Goal: Task Accomplishment & Management: Complete application form

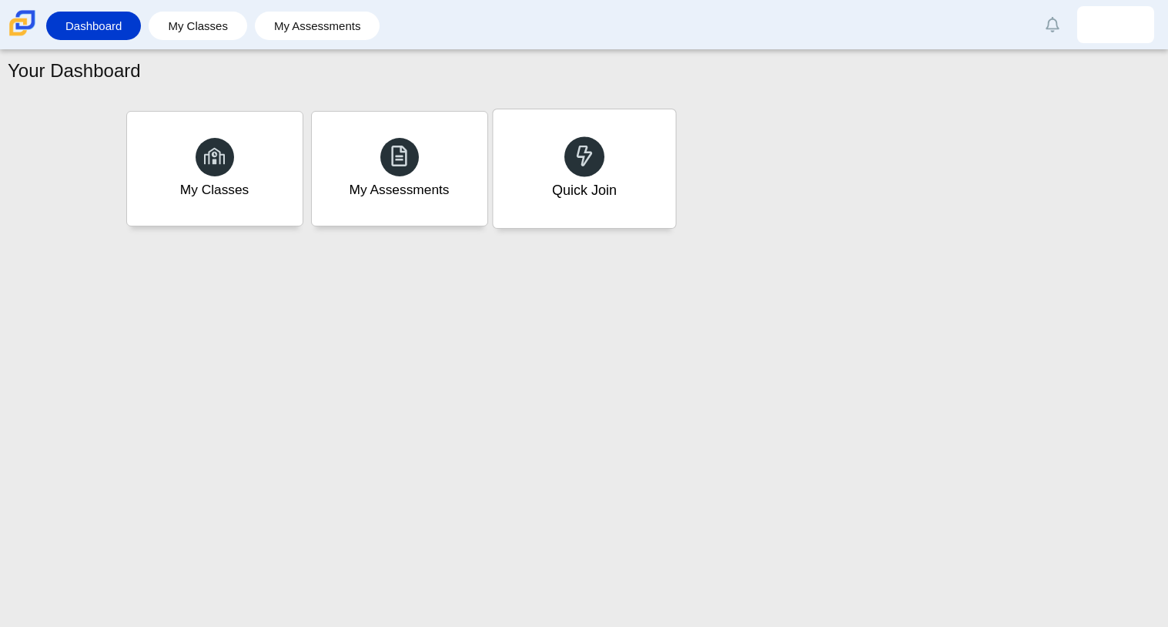
click at [566, 180] on div "Quick Join" at bounding box center [583, 190] width 65 height 20
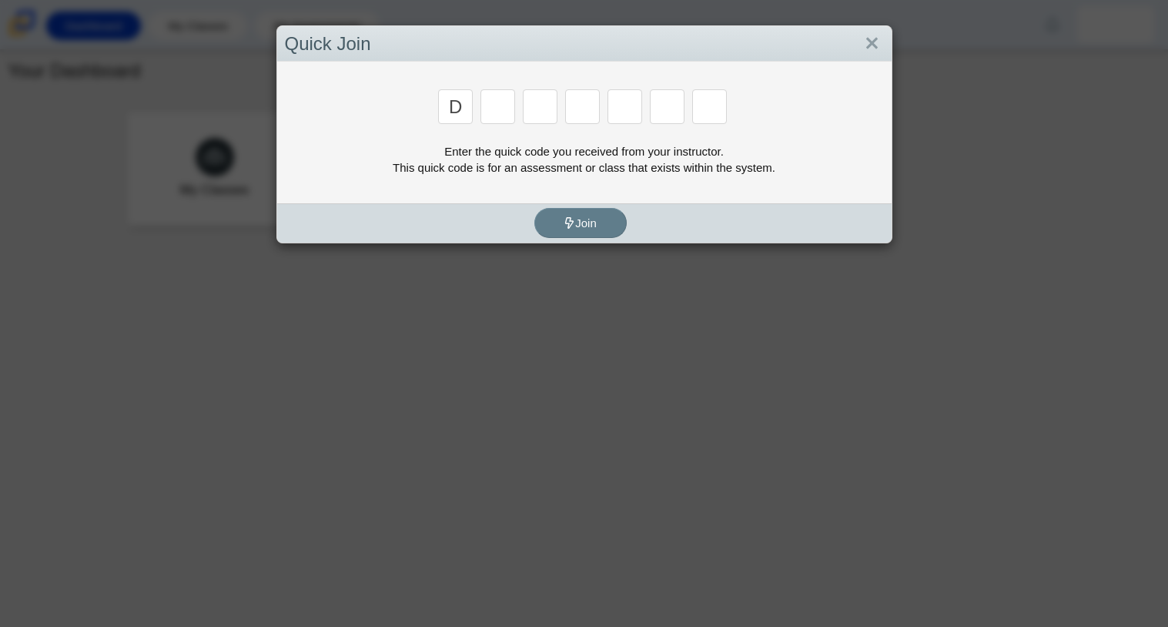
type input "d"
type input "a"
type input "w"
type input "n"
type input "a"
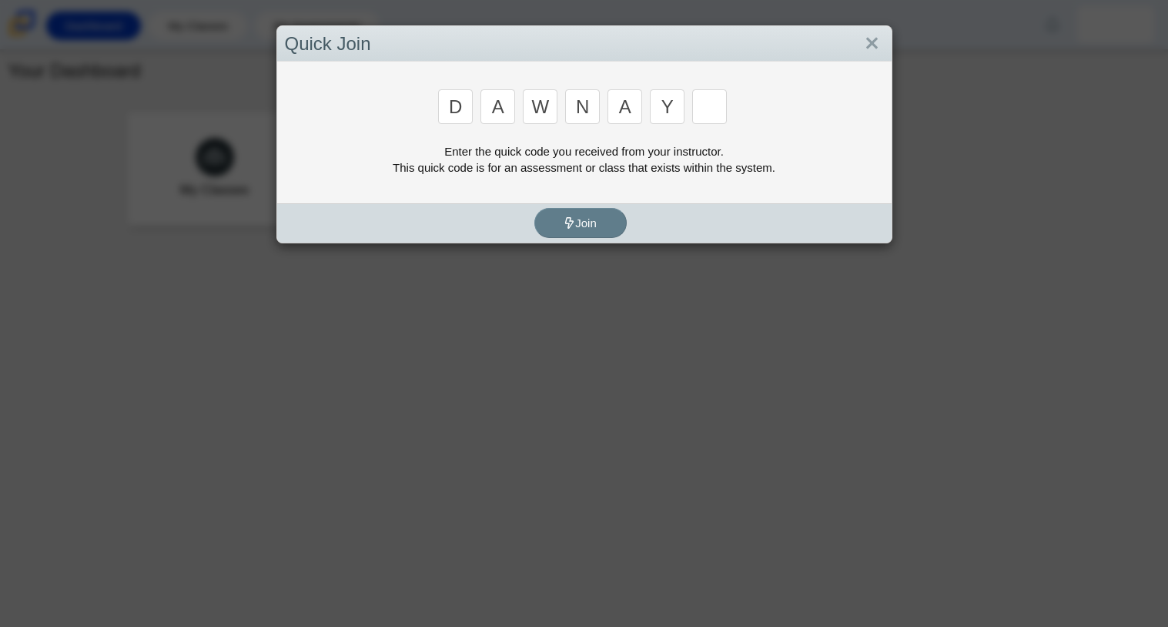
type input "y"
type input "3"
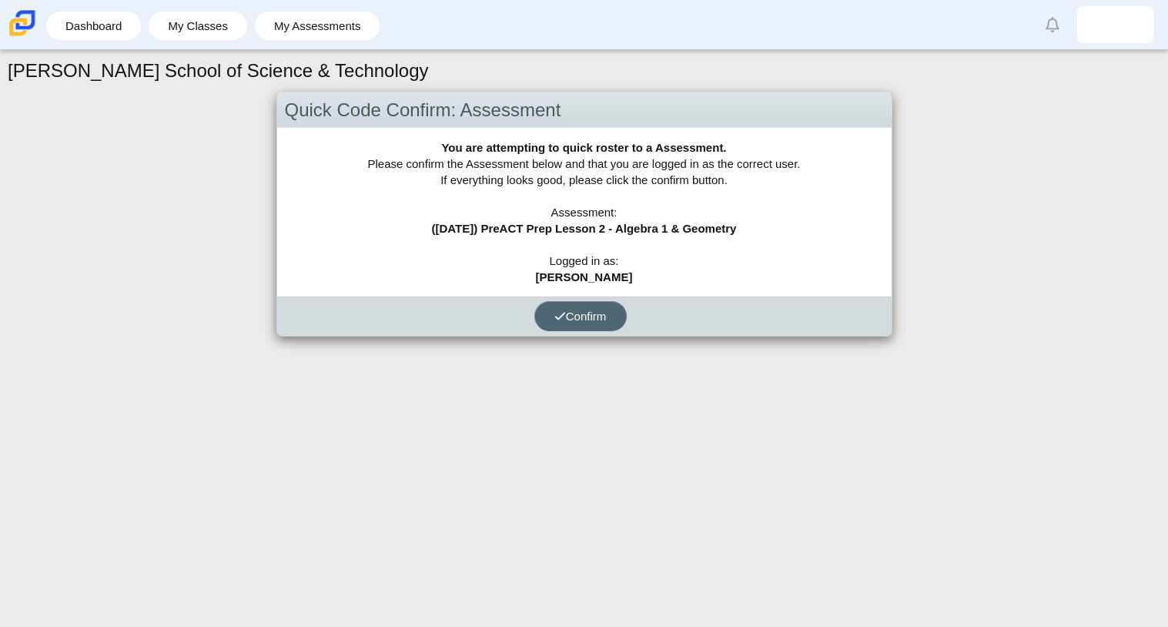
click at [574, 319] on span "Confirm" at bounding box center [580, 316] width 52 height 13
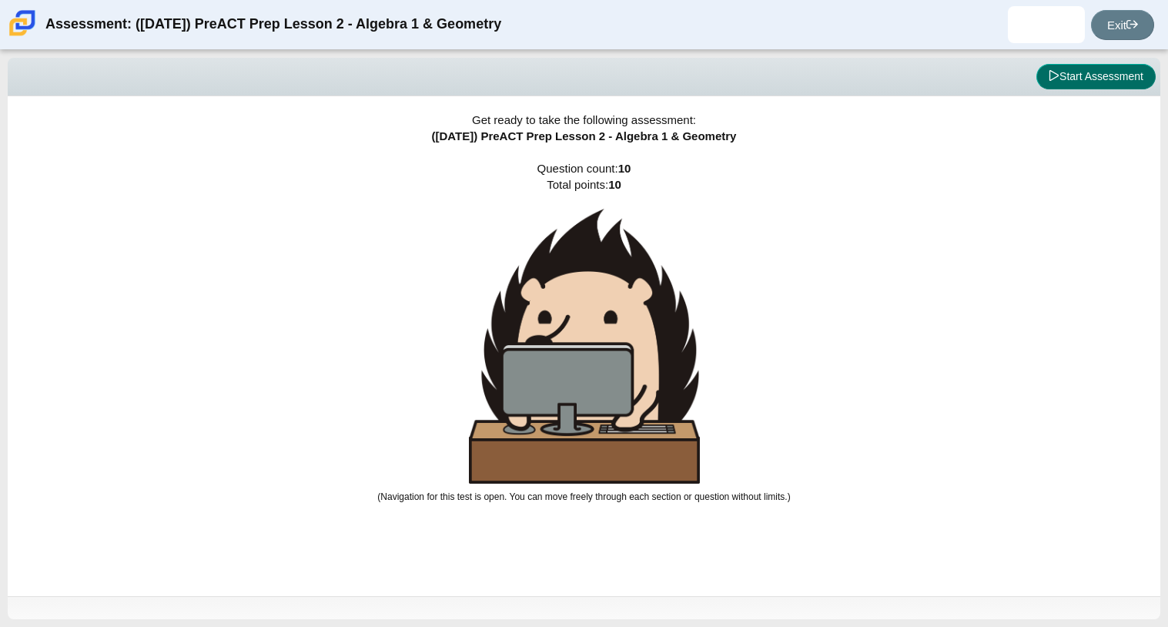
click at [1096, 76] on button "Start Assessment" at bounding box center [1095, 77] width 119 height 26
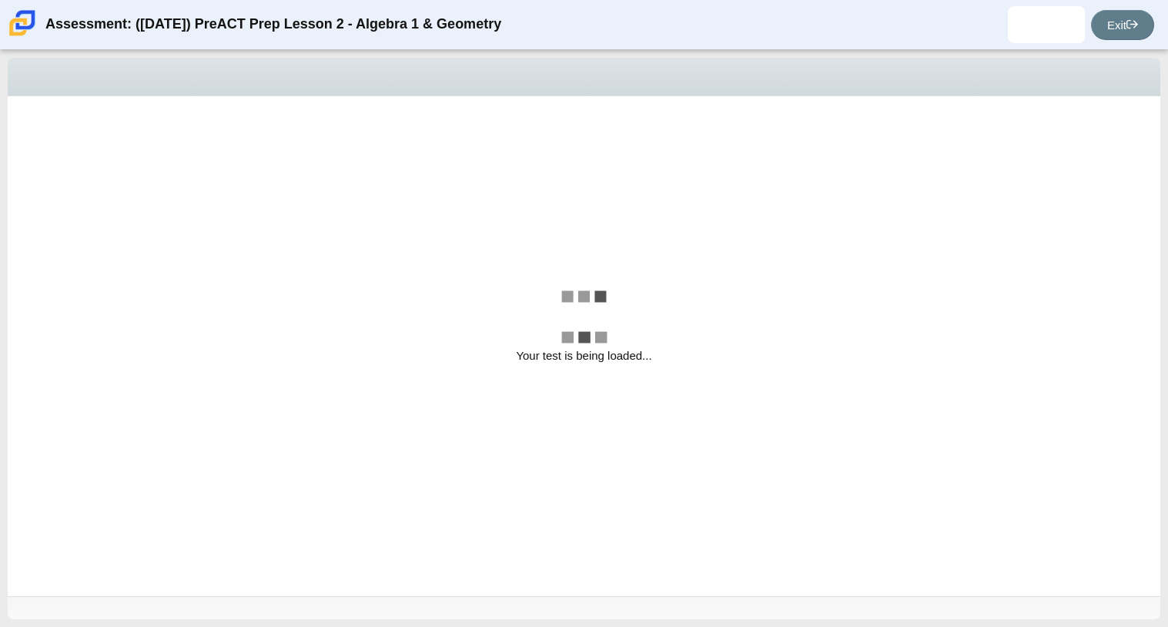
select select "14773eaf-2ca1-47ae-afe7-a624a56f34b3"
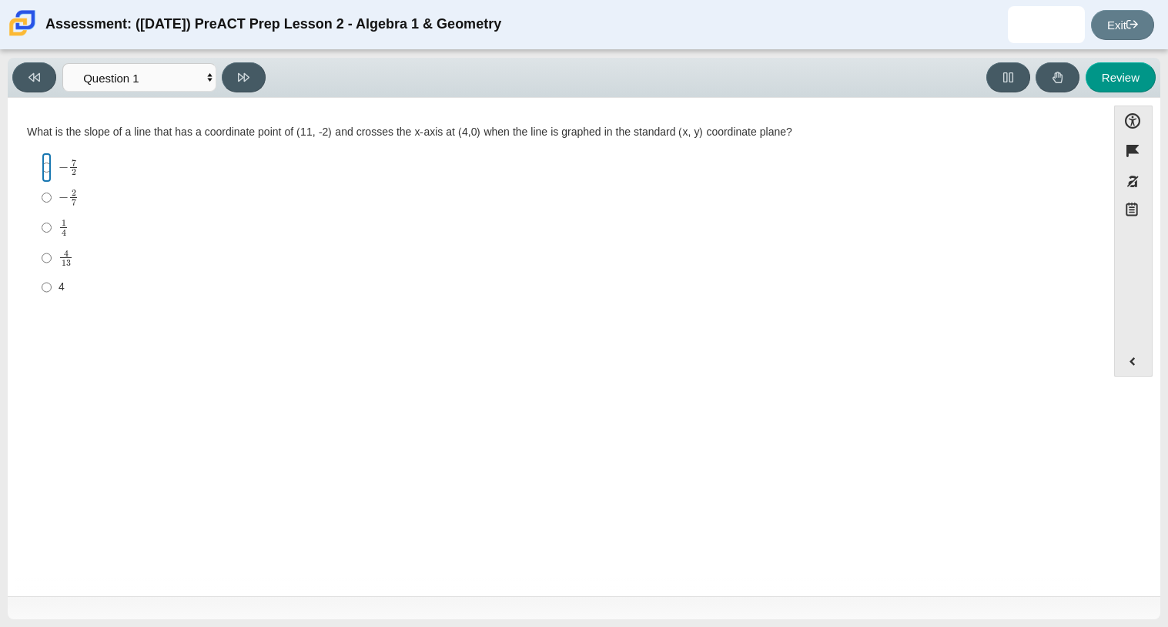
click at [44, 168] on input "− 7 2 negative 7 halves" at bounding box center [47, 167] width 10 height 30
radio input "true"
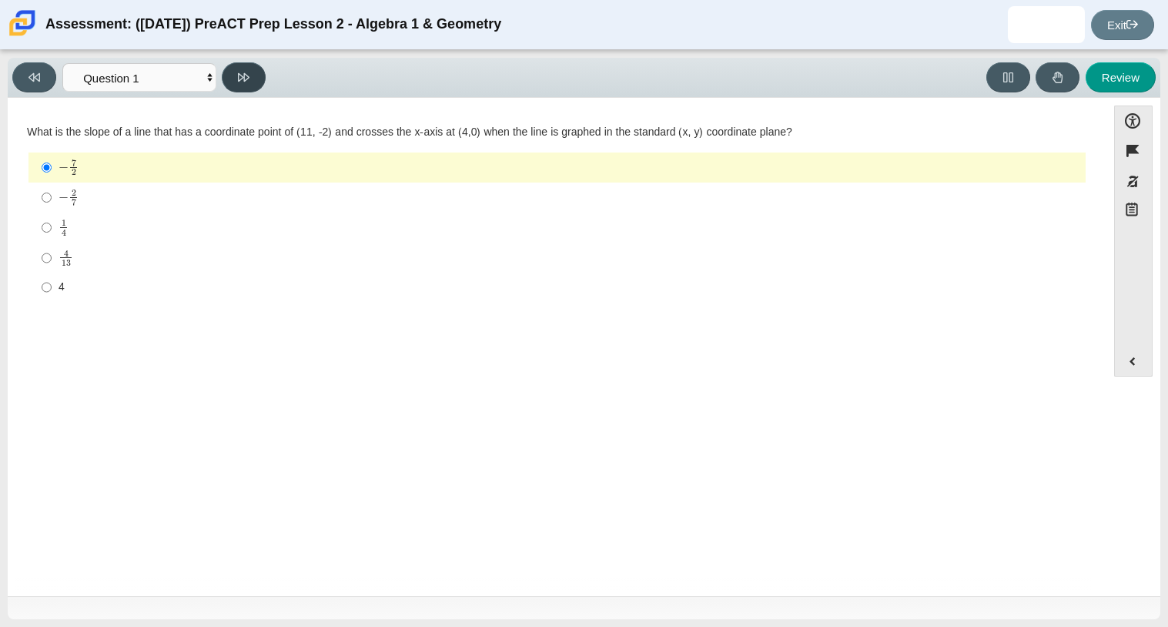
click at [253, 75] on button at bounding box center [244, 77] width 44 height 30
select select "ce81fe10-bf29-4b5e-8bd7-4f47f2fed4d8"
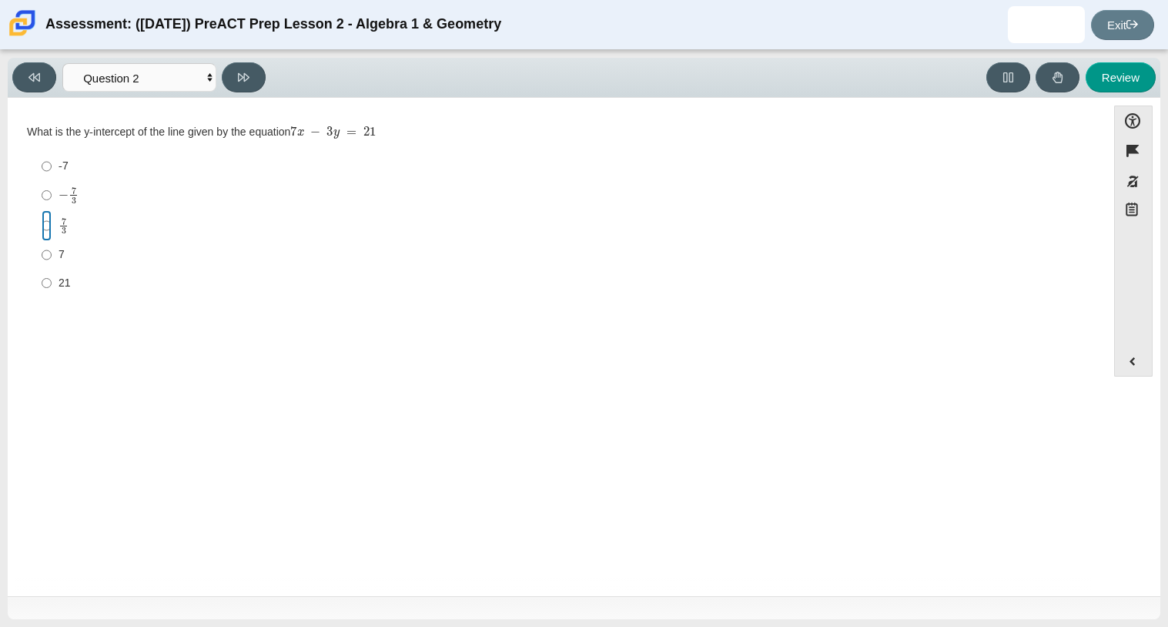
click at [45, 224] on input "7 3 7 thirds" at bounding box center [47, 225] width 10 height 30
radio input "true"
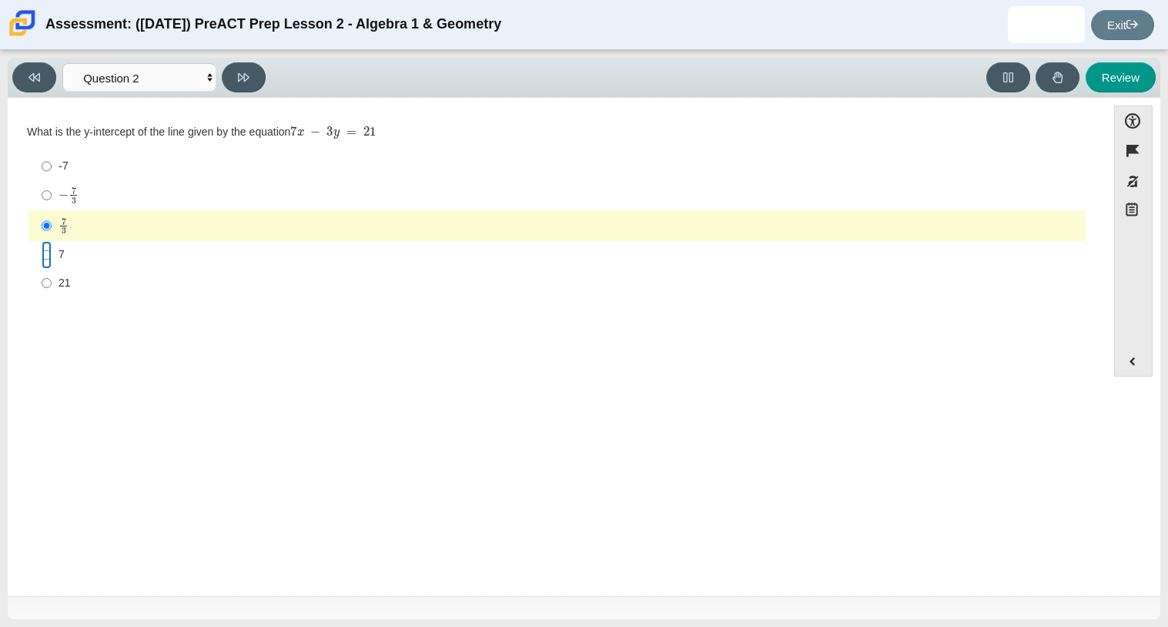
click at [51, 261] on input "7 7" at bounding box center [47, 255] width 10 height 28
radio input "true"
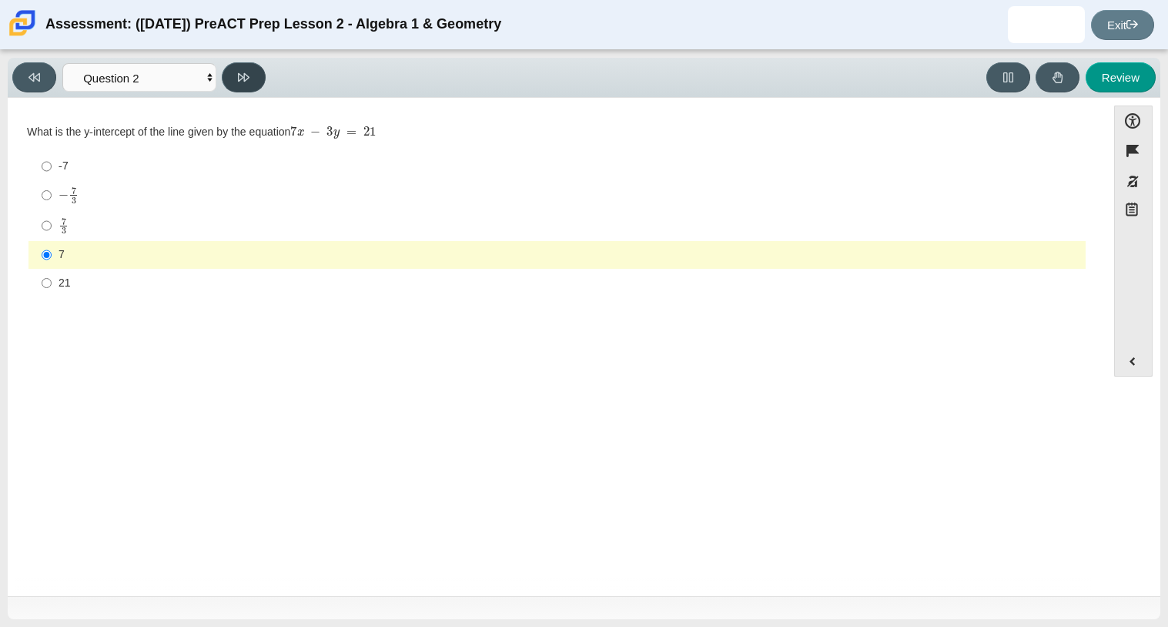
click at [235, 78] on button at bounding box center [244, 77] width 44 height 30
select select "97f4f5fa-a52e-4fed-af51-565bfcdf47cb"
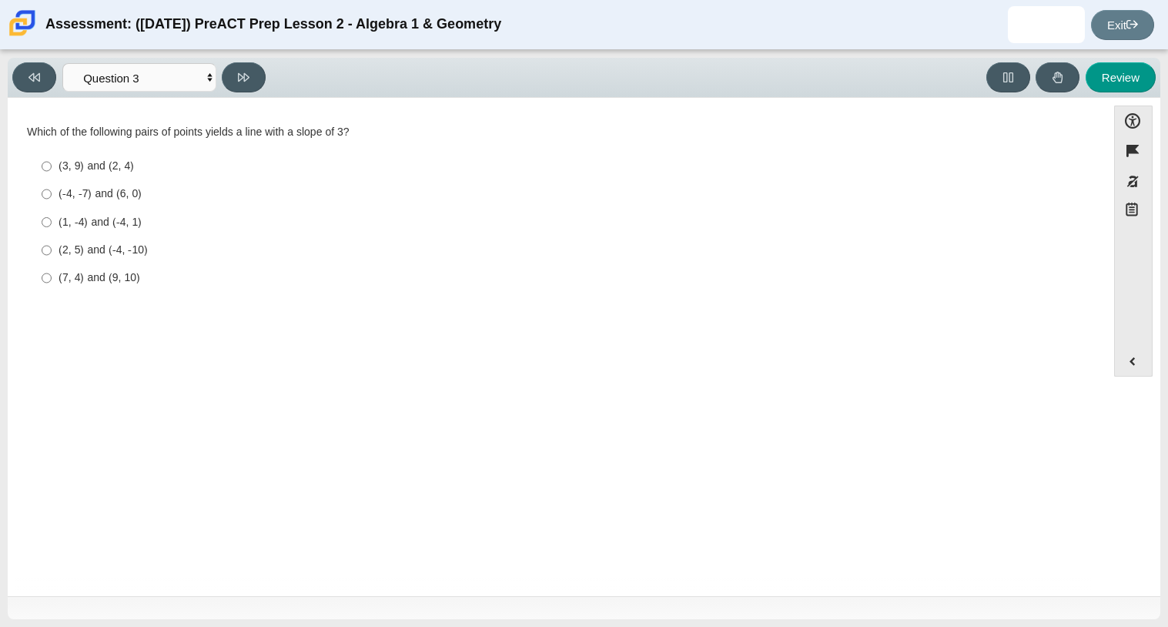
click at [105, 256] on div "(2, 5) and (-4, -10)" at bounding box center [569, 250] width 1021 height 15
click at [52, 256] on input "(2, 5) and (-4, -10) (2, 5) and (-4, -10)" at bounding box center [47, 250] width 10 height 28
radio input "true"
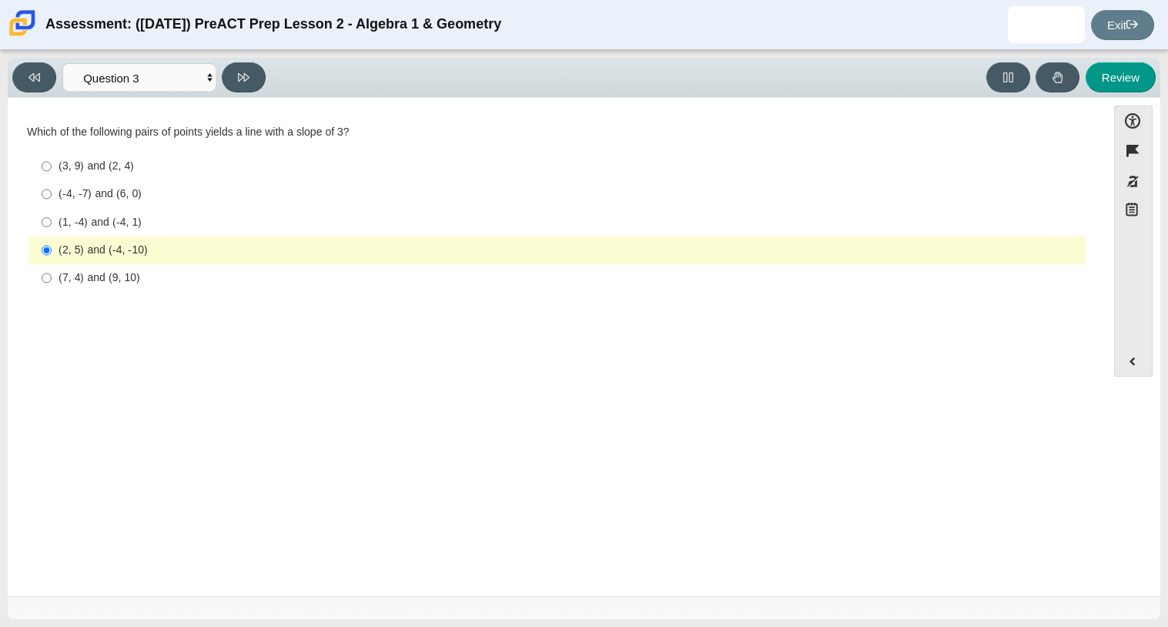
click at [124, 197] on div "(-4, -7) and (6, 0)" at bounding box center [569, 193] width 1021 height 15
click at [52, 197] on input "(-4, -7) and (6, 0) (-4, -7) and (6, 0)" at bounding box center [47, 194] width 10 height 28
radio input "true"
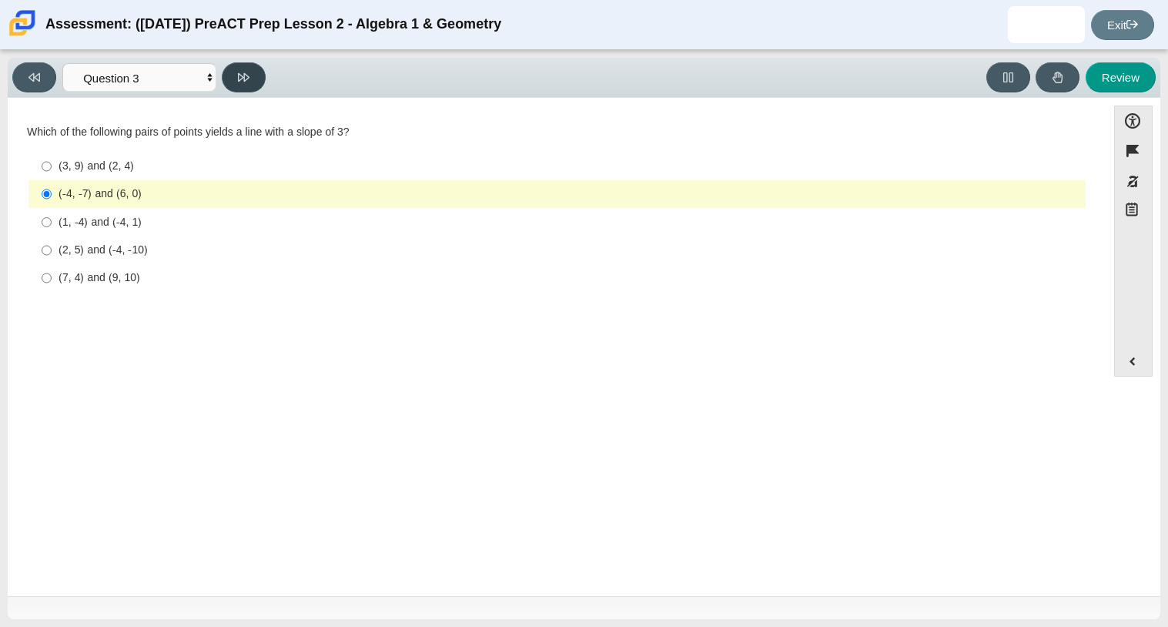
click at [241, 75] on icon at bounding box center [244, 78] width 12 height 12
select select "89427bb7-e313-4f00-988f-8b8255897029"
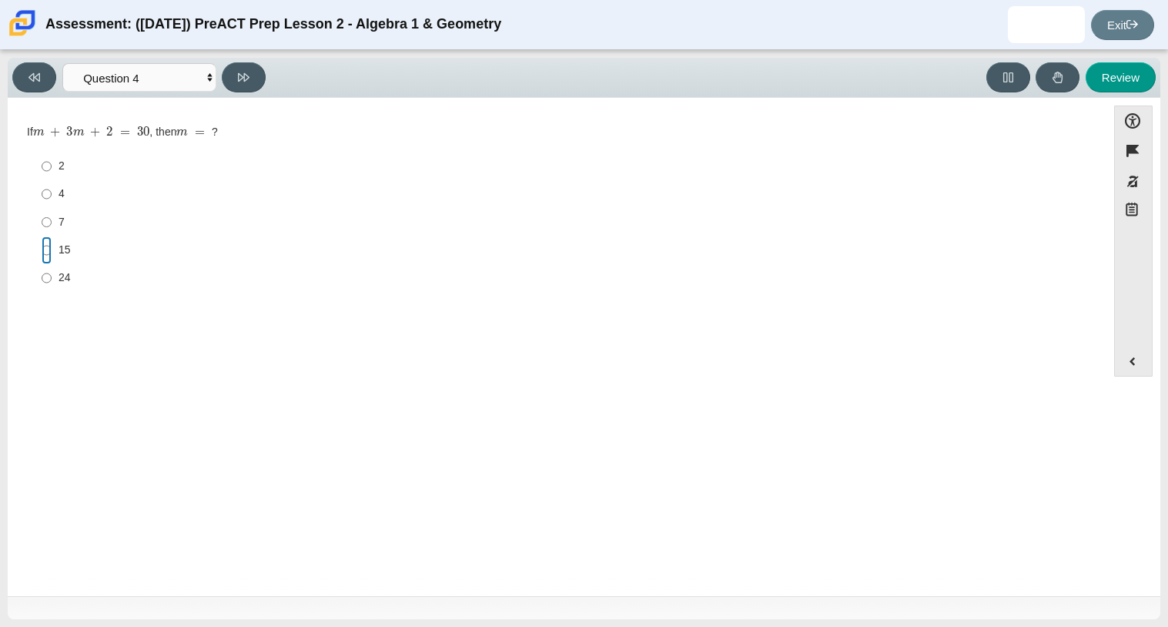
click at [49, 244] on input "15 15" at bounding box center [47, 250] width 10 height 28
radio input "true"
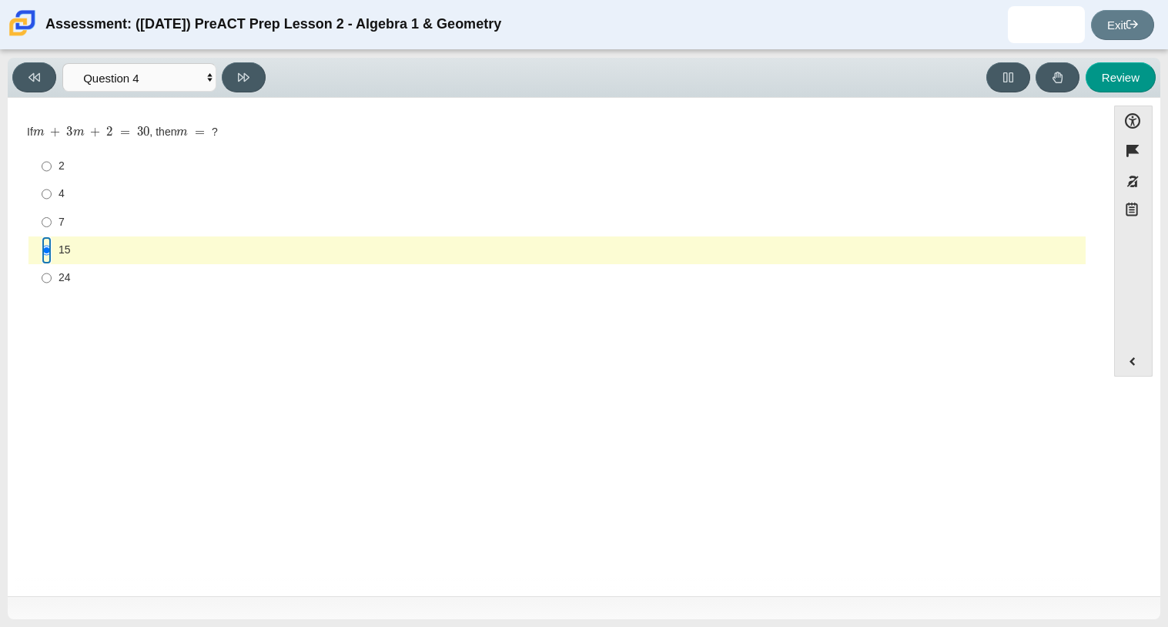
click at [49, 244] on input "15 15" at bounding box center [47, 250] width 10 height 28
click at [49, 196] on input "4 4" at bounding box center [47, 194] width 10 height 28
radio input "true"
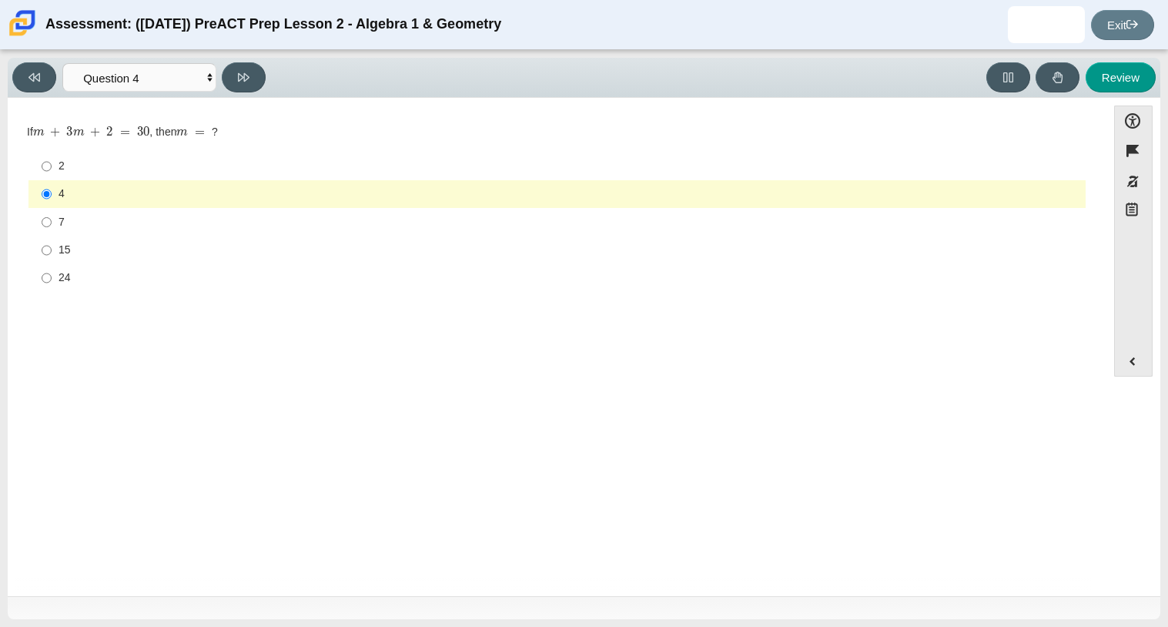
click at [105, 166] on div "2" at bounding box center [569, 166] width 1021 height 15
click at [52, 166] on input "2 2" at bounding box center [47, 166] width 10 height 28
radio input "true"
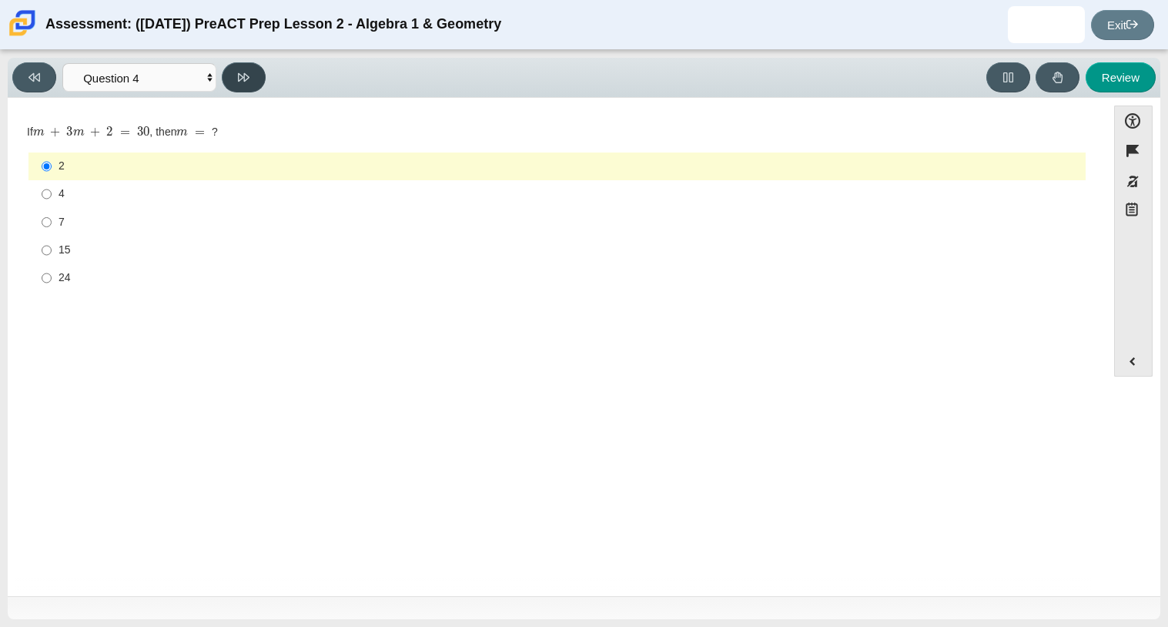
click at [236, 79] on button at bounding box center [244, 77] width 44 height 30
select select "489dcffd-4e6a-49cf-a9d6-ad1d4a911a4e"
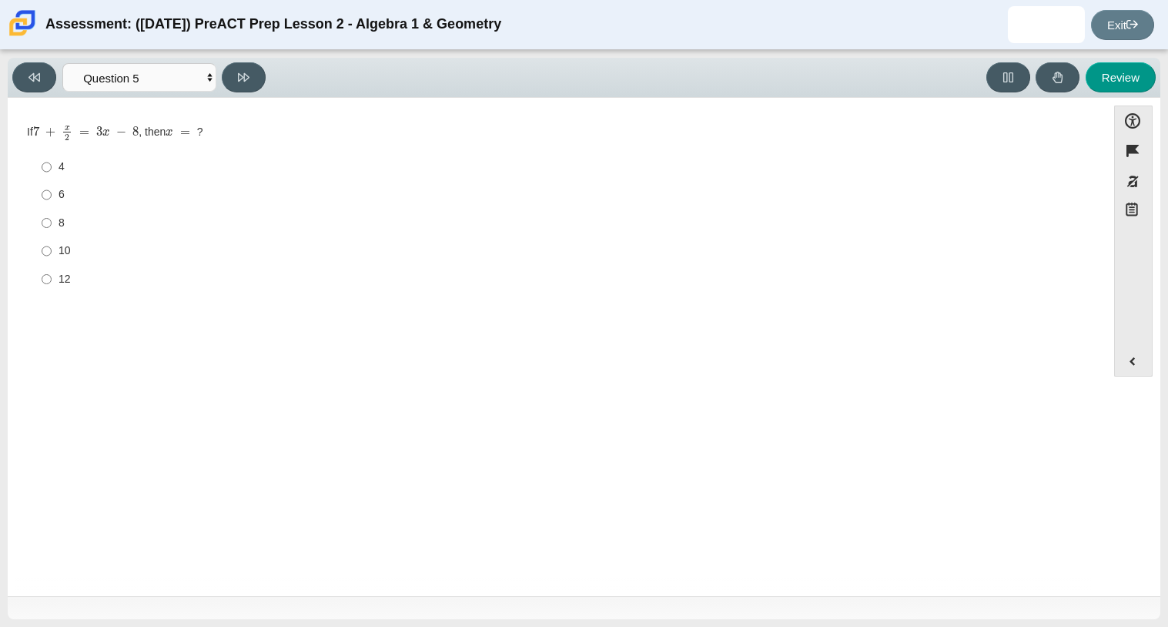
click at [59, 229] on div "8" at bounding box center [569, 223] width 1021 height 15
click at [52, 229] on input "8 8" at bounding box center [47, 223] width 10 height 28
radio input "true"
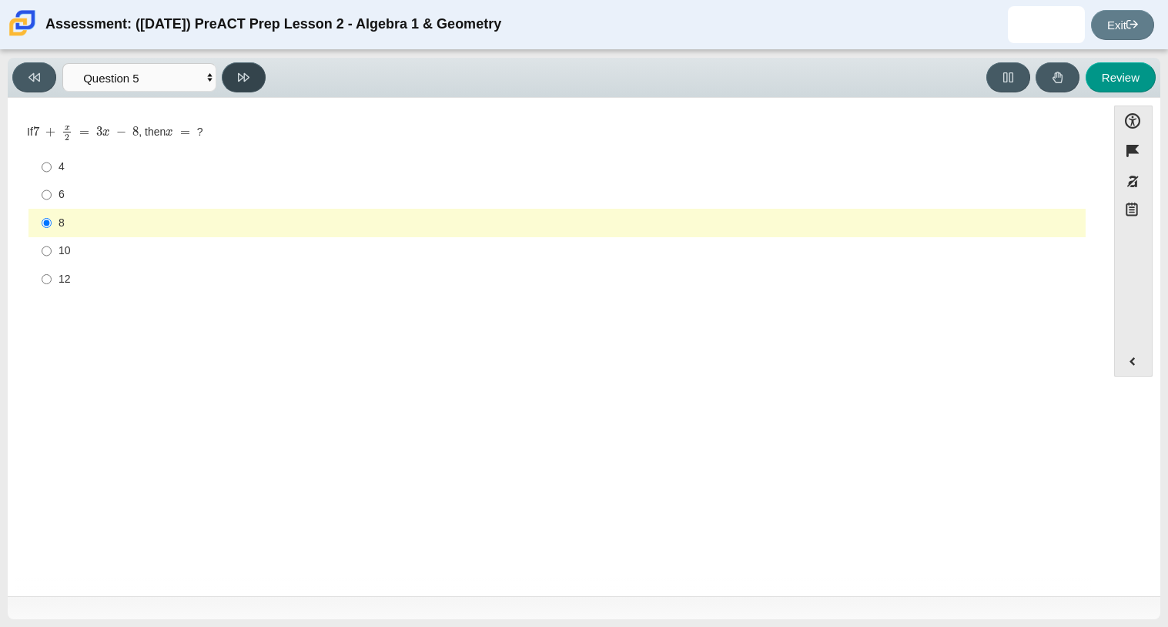
click at [250, 73] on button at bounding box center [244, 77] width 44 height 30
select select "ed62e223-81bd-4cbf-ab48-ab975844bd1f"
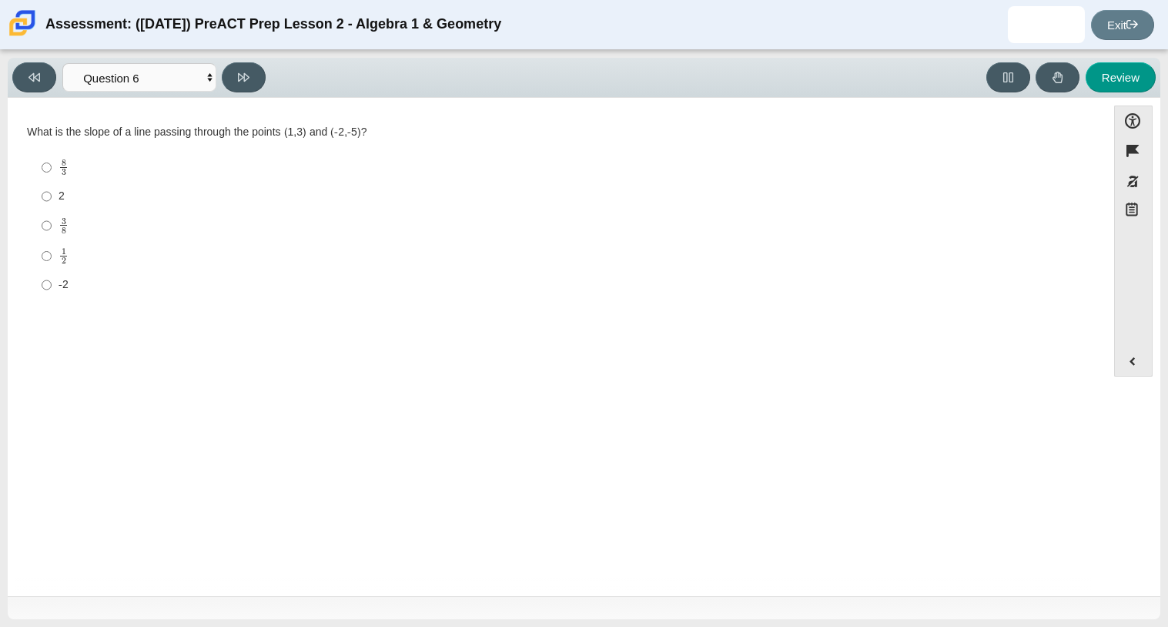
click at [52, 190] on label "2 2" at bounding box center [558, 196] width 1055 height 28
click at [52, 190] on input "2 2" at bounding box center [47, 196] width 10 height 28
radio input "true"
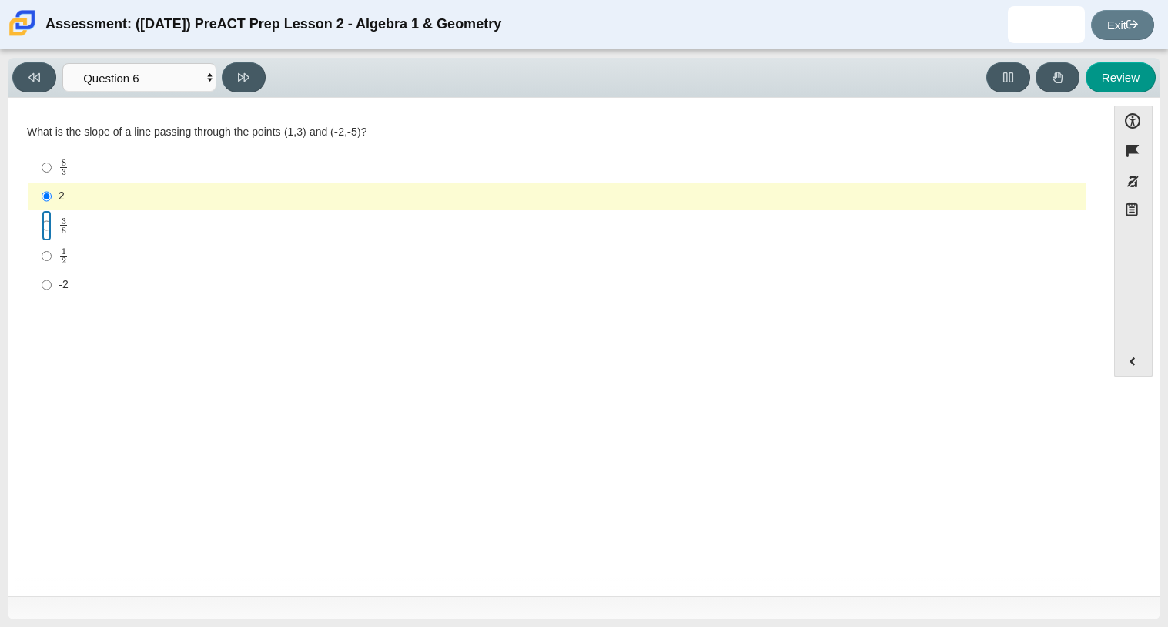
click at [49, 226] on input "3 8 3 eighths" at bounding box center [47, 225] width 10 height 30
radio input "true"
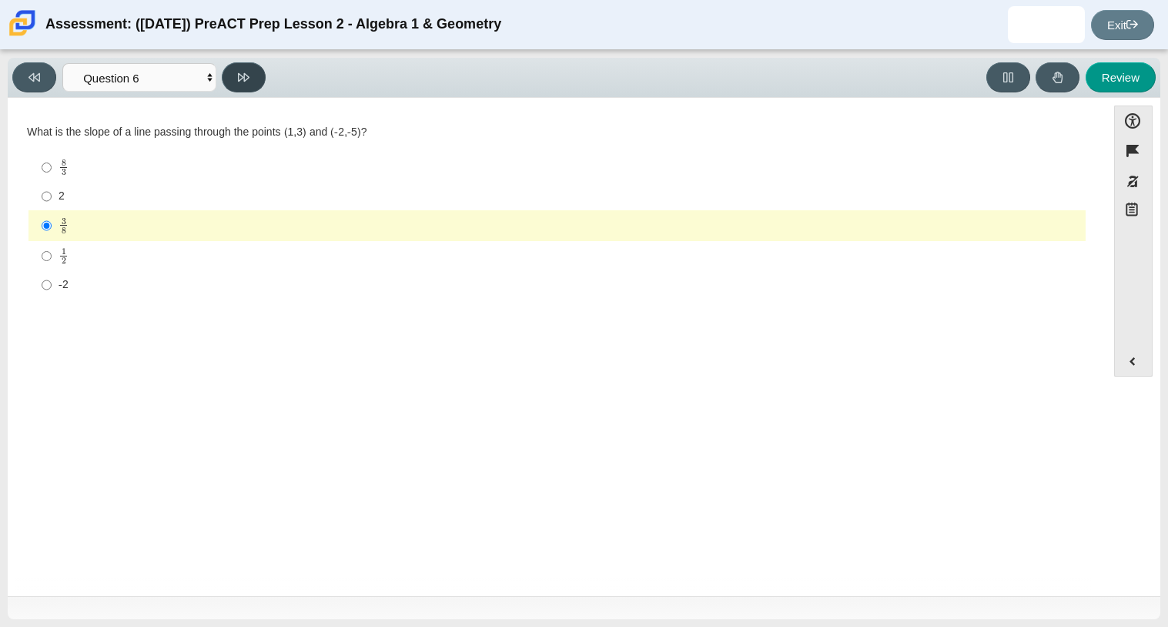
click at [232, 82] on button at bounding box center [244, 77] width 44 height 30
select select "ec95ace6-bebc-42b8-9428-40567494d4da"
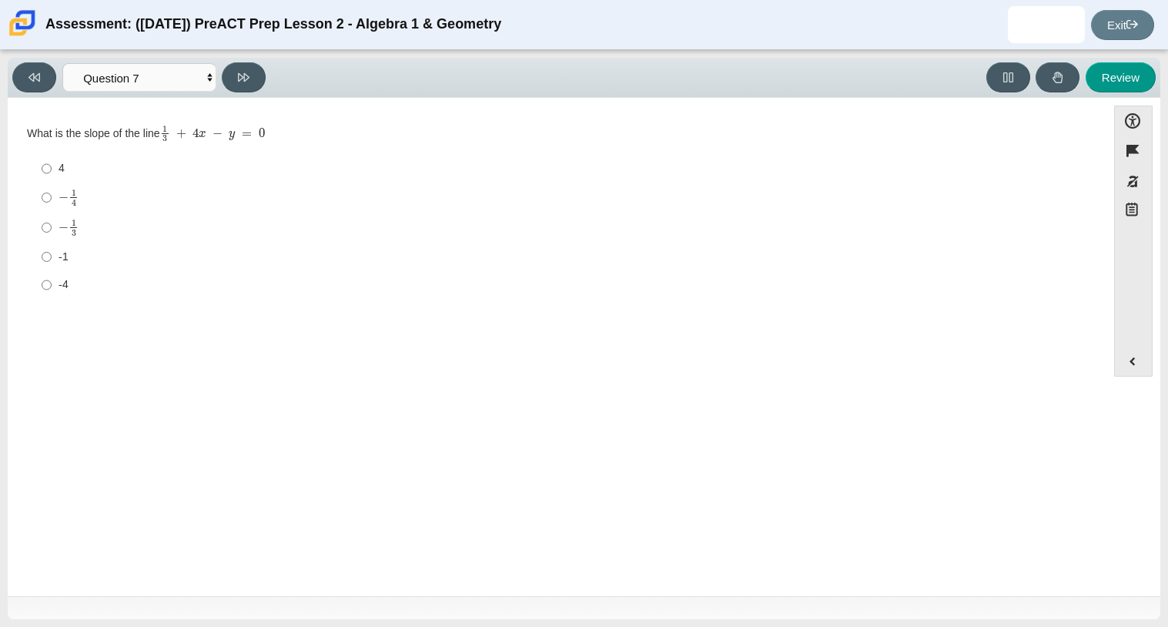
click at [59, 231] on mjx-c "Assessment items" at bounding box center [64, 227] width 10 height 8
click at [52, 231] on input "− 1 3 negative 1 third" at bounding box center [47, 228] width 10 height 30
radio input "true"
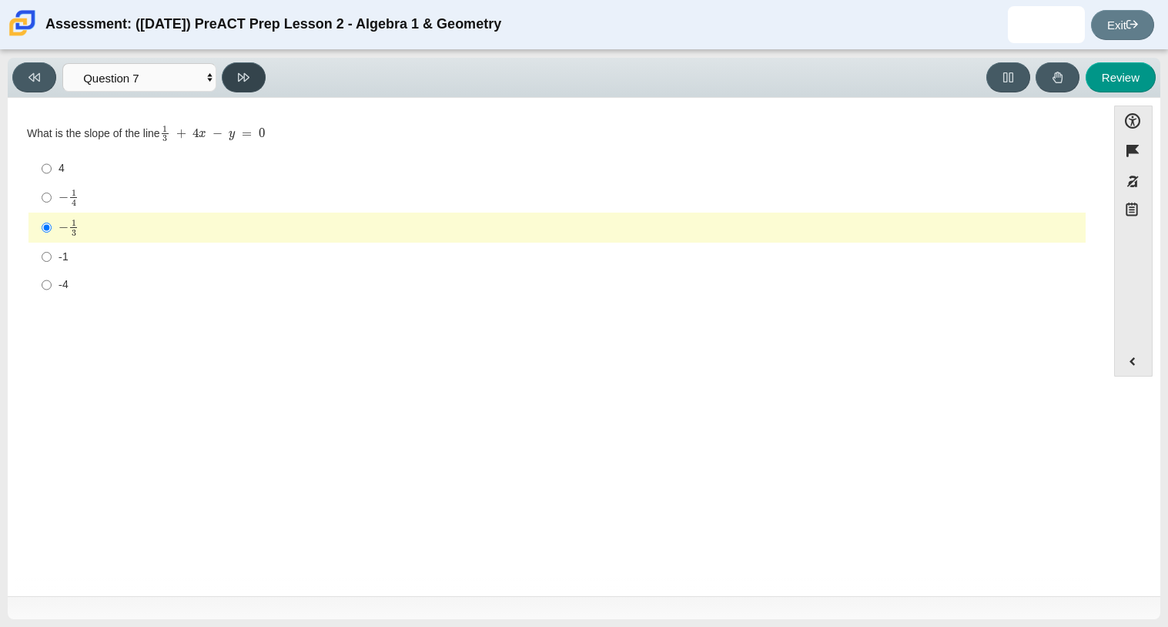
click at [230, 83] on button at bounding box center [244, 77] width 44 height 30
select select "bbf5d072-3e0b-44c4-9a12-6e7c9033f65b"
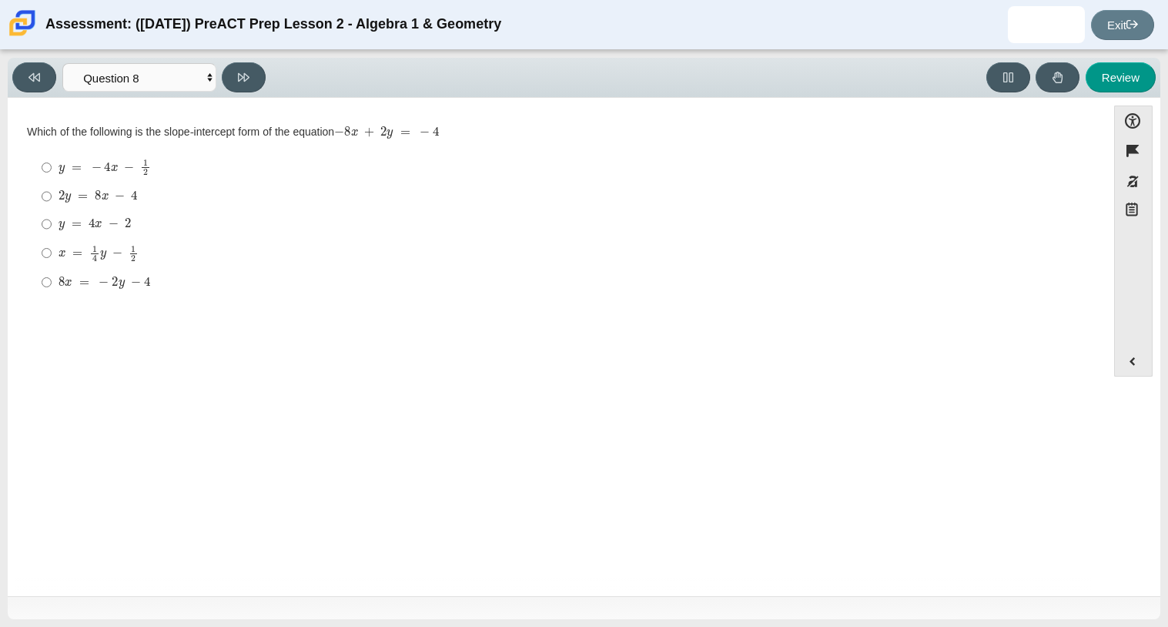
click at [104, 227] on mjx-c "Assessment items" at bounding box center [103, 227] width 3 height 0
click at [52, 226] on input "y = 4 x − 2 y = 4 x − 2" at bounding box center [47, 224] width 10 height 28
radio input "true"
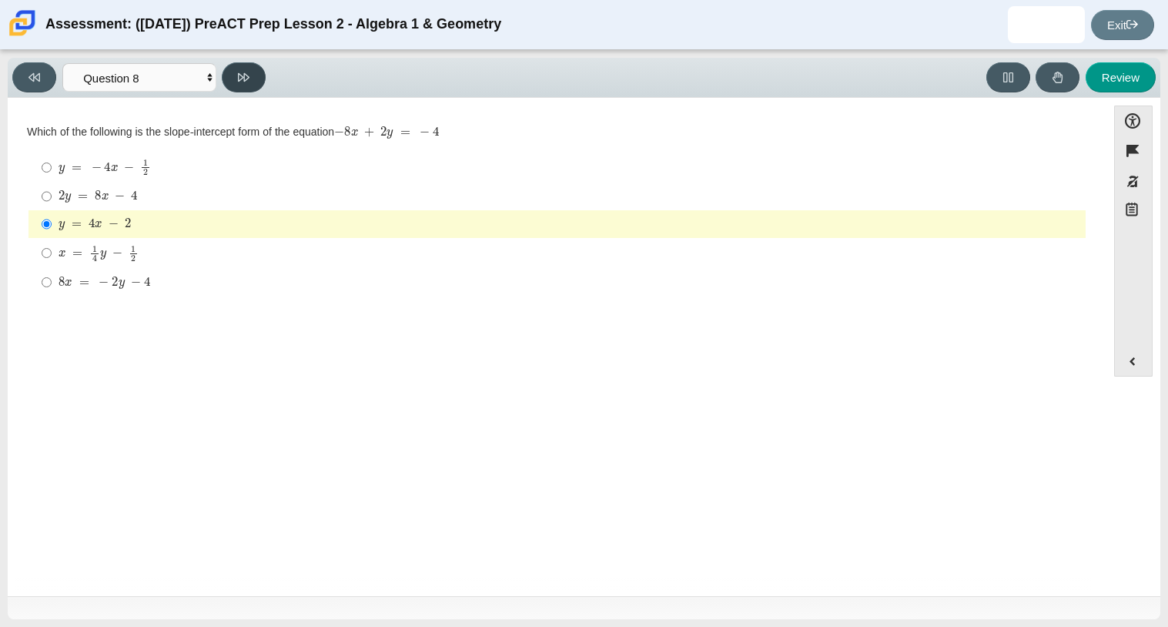
click at [241, 74] on icon at bounding box center [244, 77] width 12 height 8
select select "96b71634-eacb-4f7e-8aef-411727d9bcba"
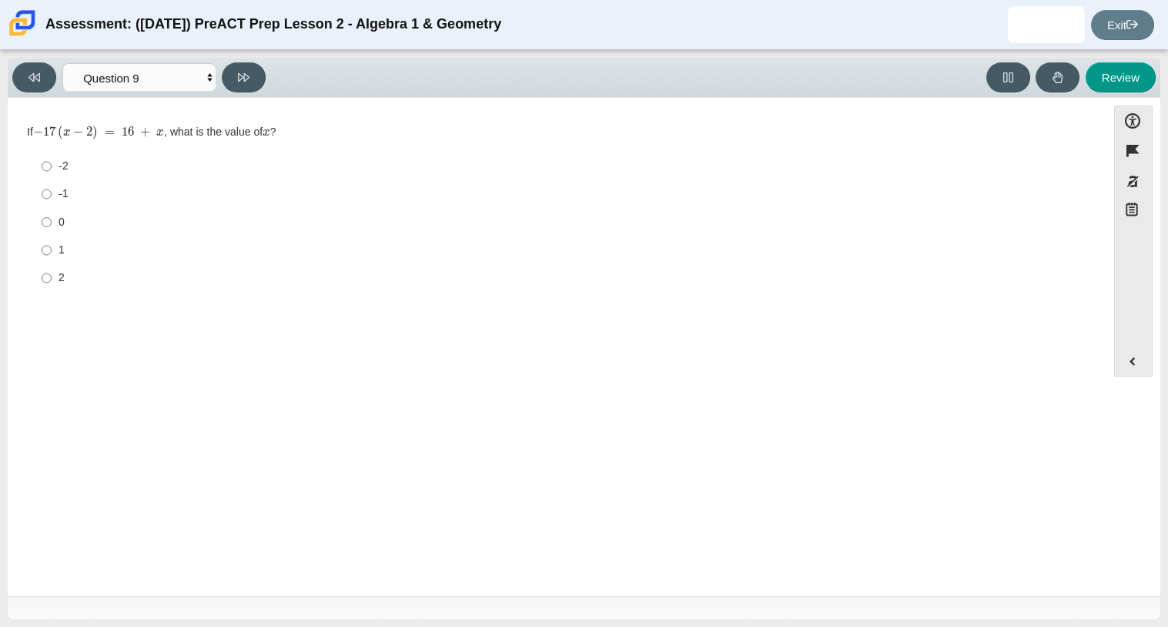
click at [56, 166] on label "-2 -2" at bounding box center [558, 166] width 1055 height 28
click at [52, 166] on input "-2 -2" at bounding box center [47, 166] width 10 height 28
radio input "true"
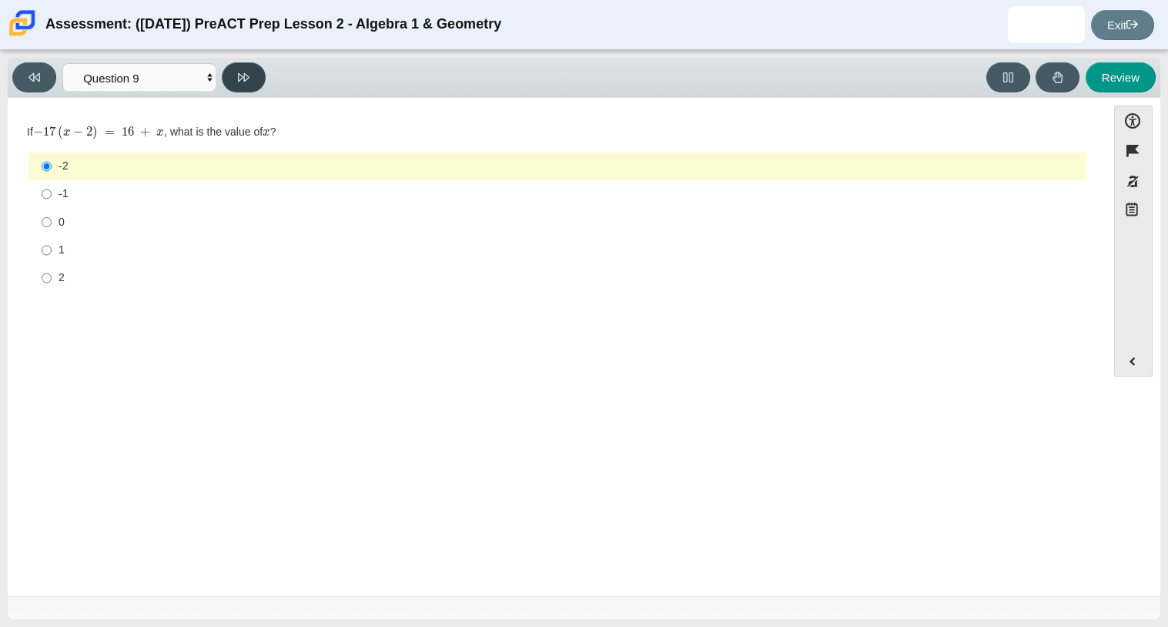
click at [243, 77] on icon at bounding box center [244, 78] width 12 height 12
select select "210571de-36a6-4d8e-a361-ceff8ef801dc"
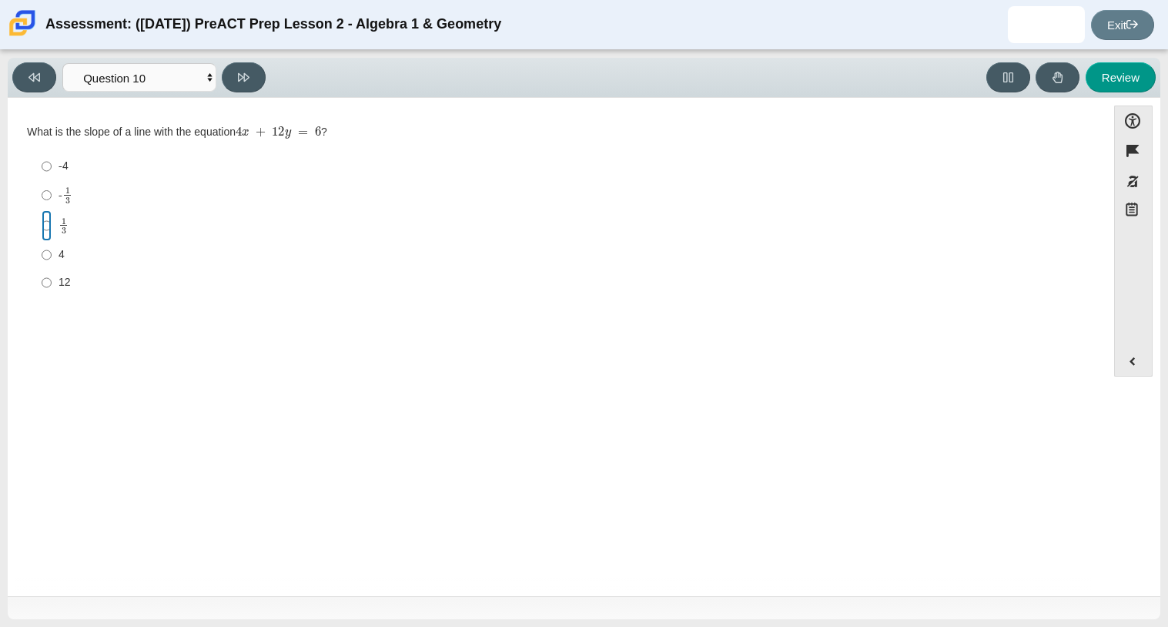
click at [48, 223] on input "1 3 1 third" at bounding box center [47, 225] width 10 height 30
radio input "true"
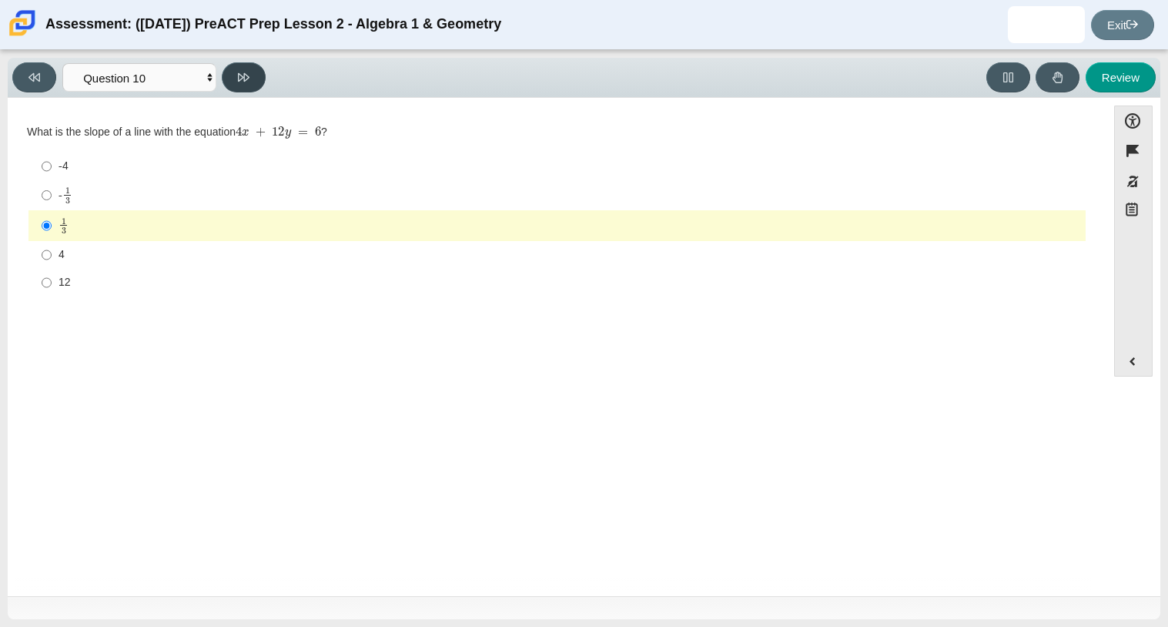
click at [236, 84] on button at bounding box center [244, 77] width 44 height 30
select select "review"
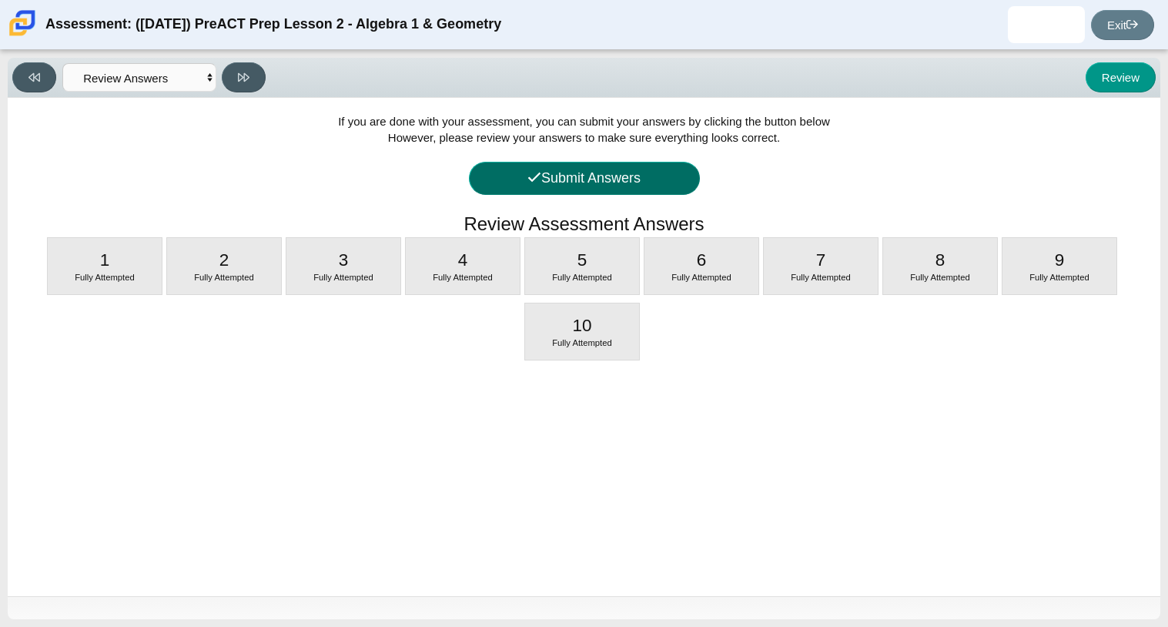
click at [661, 189] on button "Submit Answers" at bounding box center [584, 178] width 231 height 33
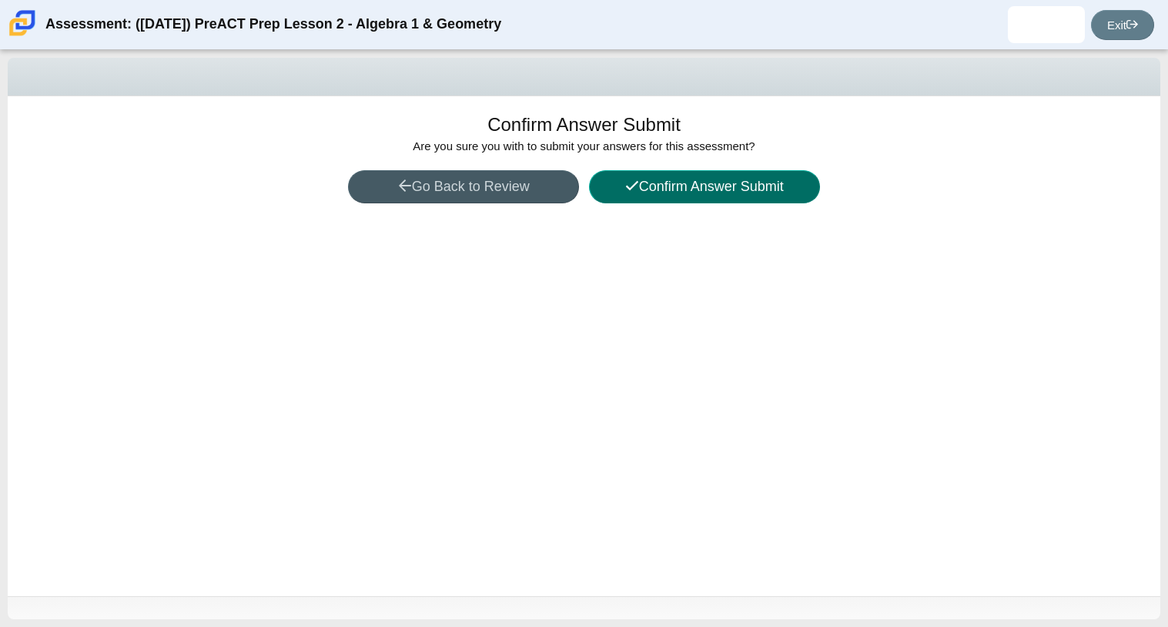
click at [661, 189] on button "Confirm Answer Submit" at bounding box center [704, 186] width 231 height 33
